Goal: Information Seeking & Learning: Learn about a topic

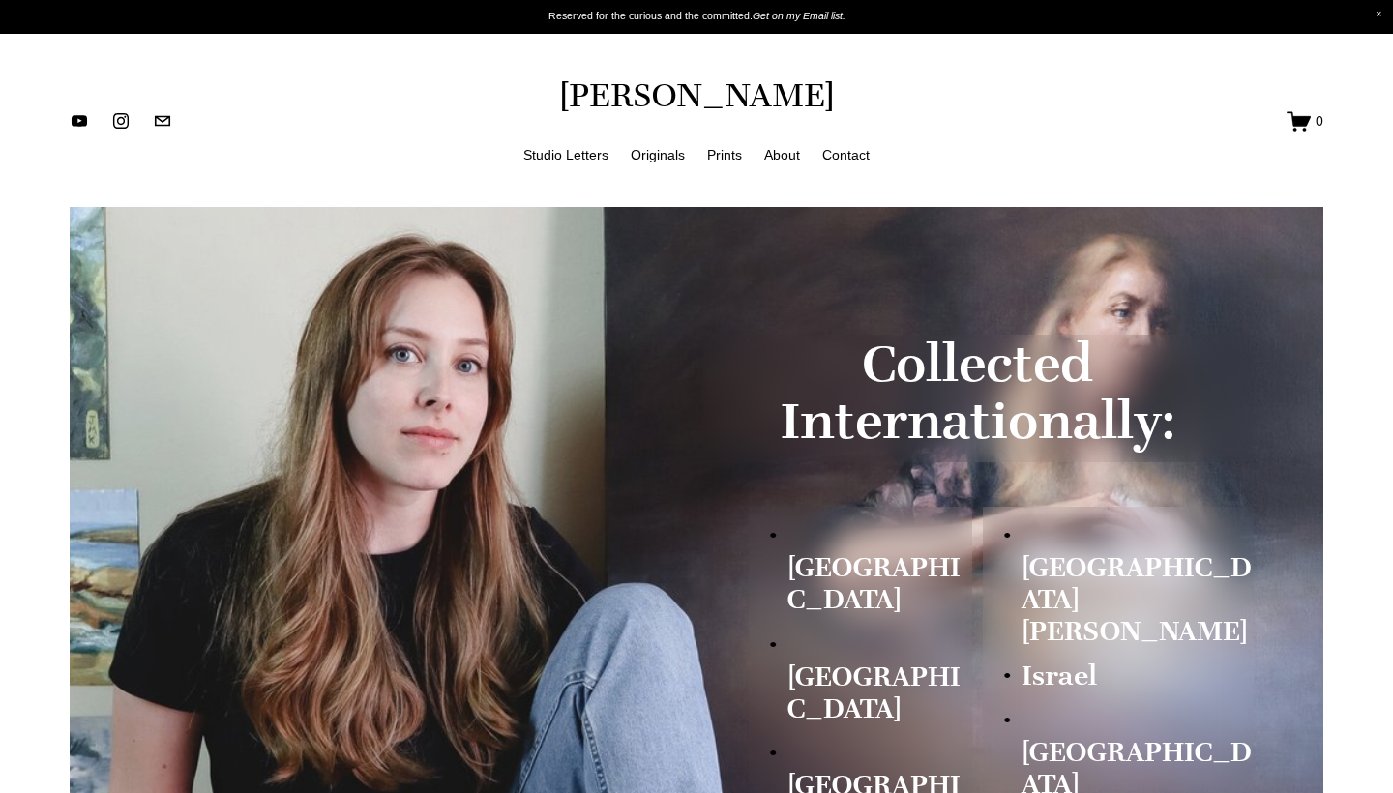
click at [652, 151] on link "Originals" at bounding box center [658, 154] width 54 height 24
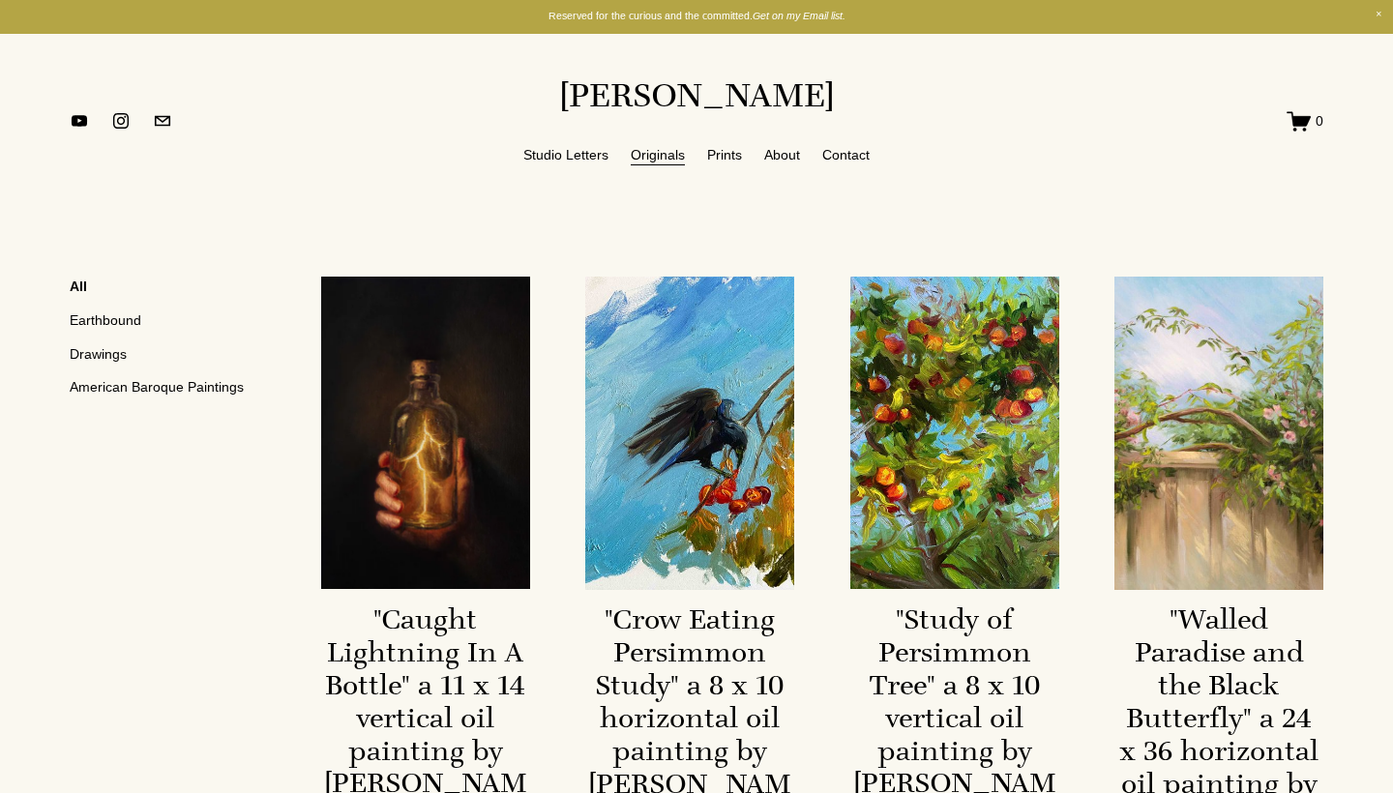
click at [576, 159] on link "Studio Letters" at bounding box center [565, 154] width 85 height 24
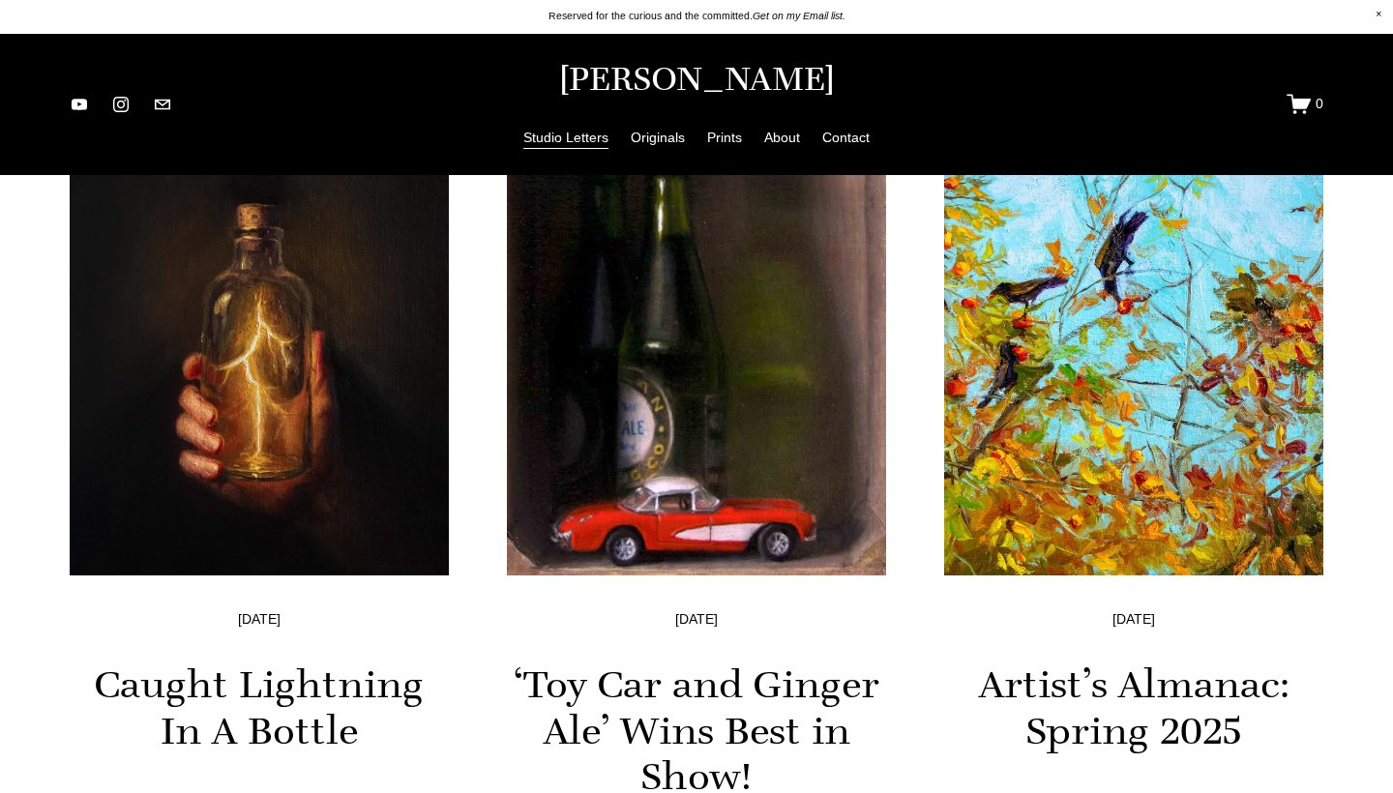
scroll to position [574, 0]
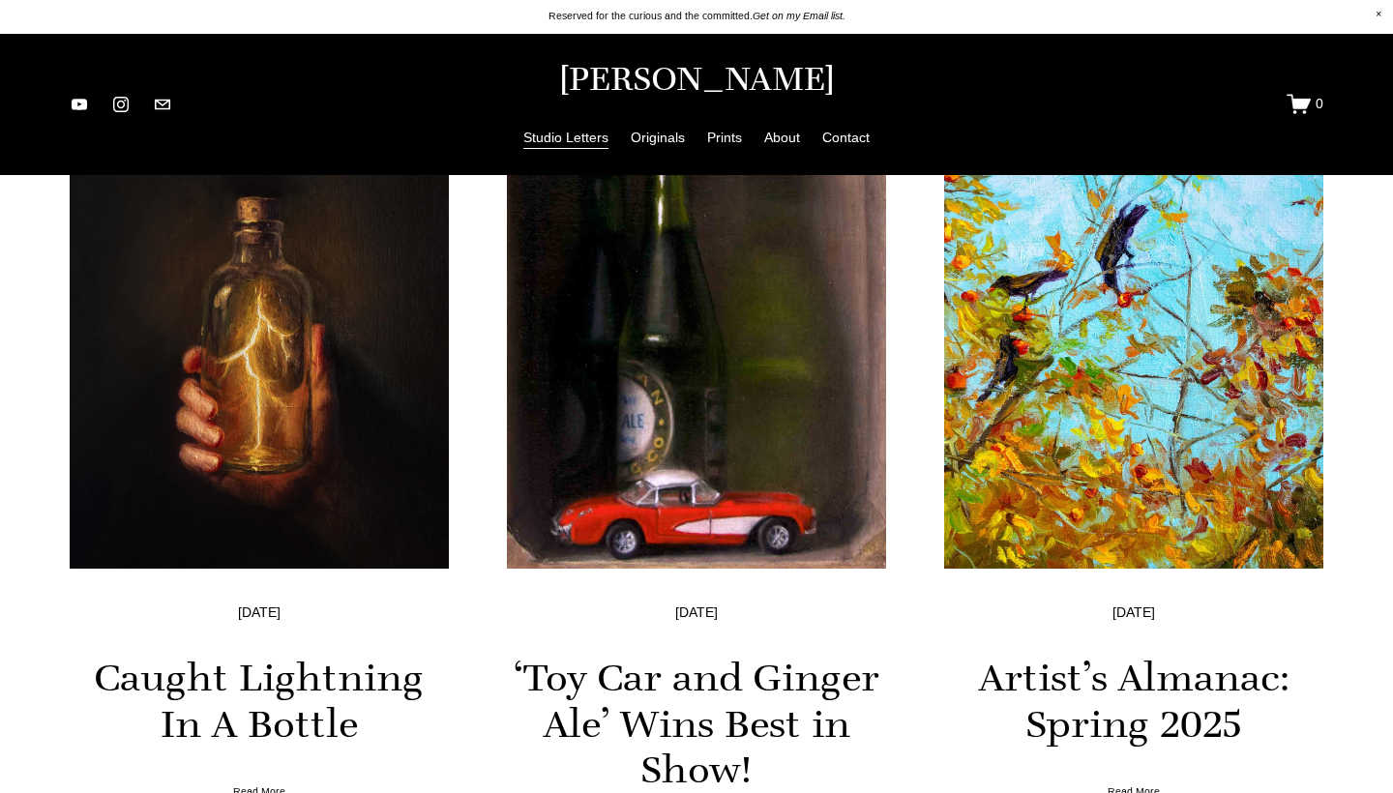
click at [1122, 318] on img at bounding box center [1133, 316] width 383 height 512
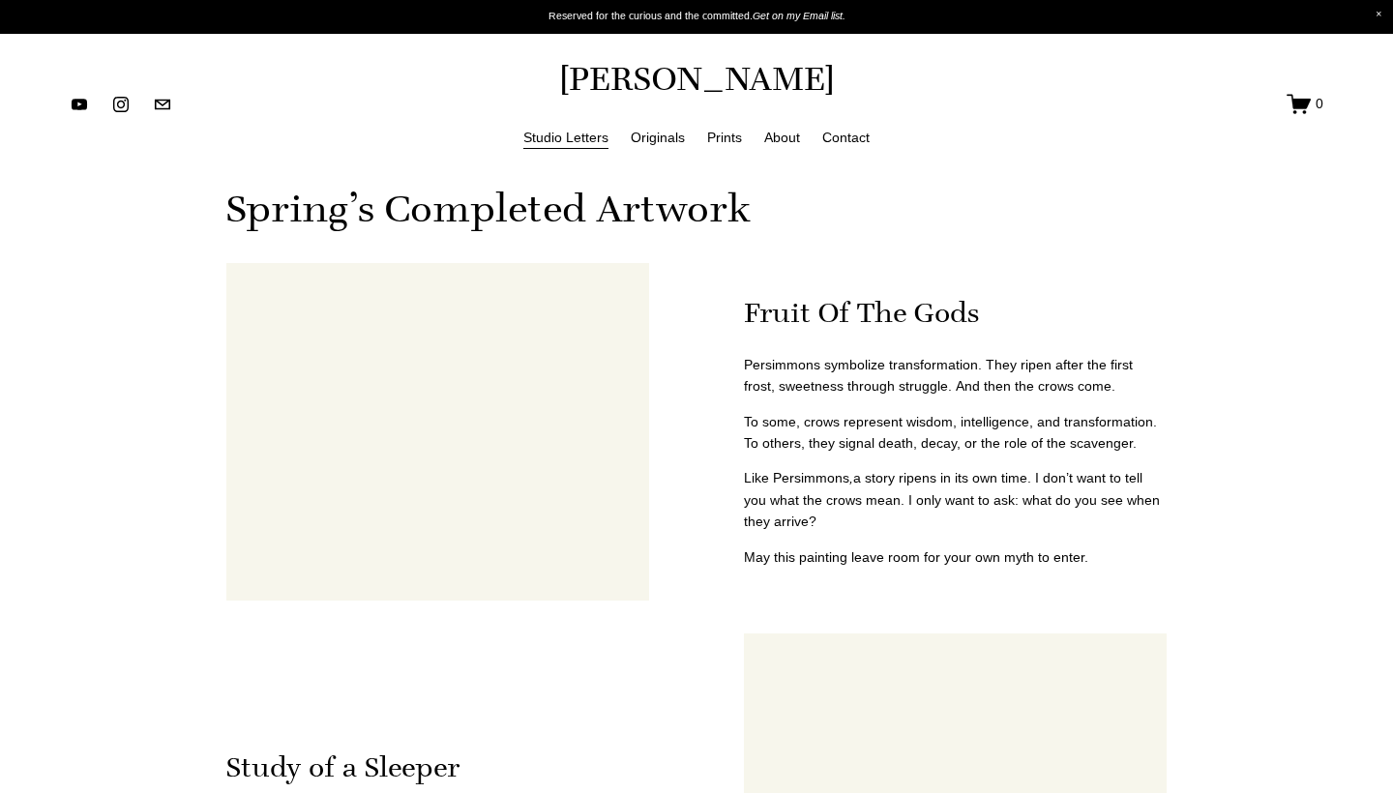
scroll to position [1005, 0]
